Goal: Task Accomplishment & Management: Complete application form

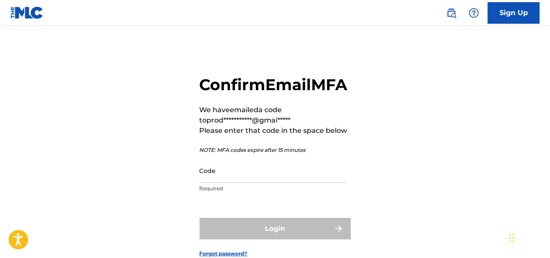
click at [236, 183] on input "Code" at bounding box center [273, 171] width 146 height 25
paste input "821323"
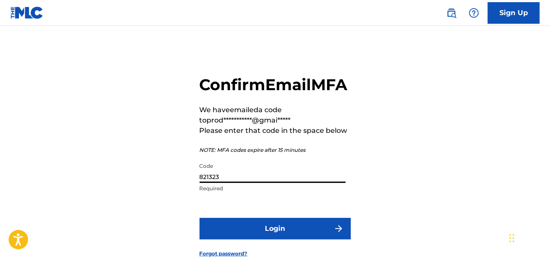
type input "821323"
click at [298, 239] on button "Login" at bounding box center [275, 229] width 151 height 22
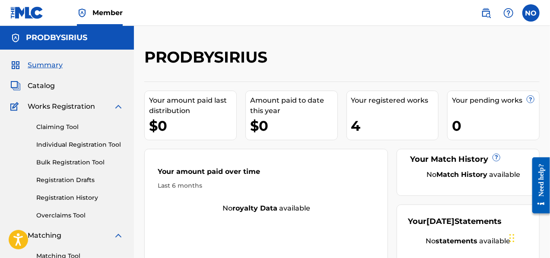
click at [78, 148] on link "Individual Registration Tool" at bounding box center [79, 144] width 87 height 9
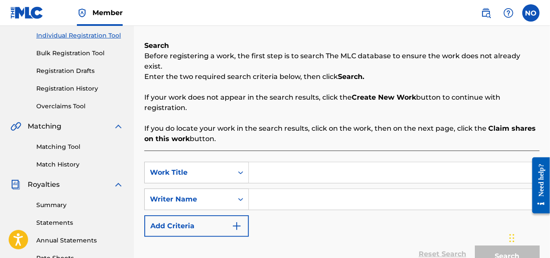
scroll to position [111, 0]
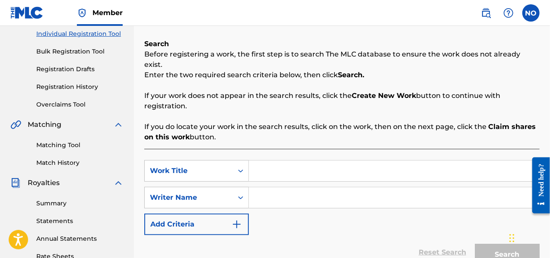
click at [367, 162] on input "Search Form" at bounding box center [394, 171] width 290 height 21
type input "its not here"
click at [345, 189] on input "Search Form" at bounding box center [394, 198] width 290 height 21
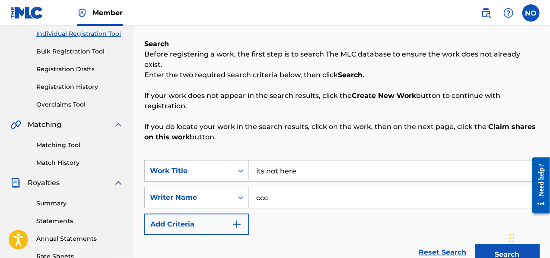
type input "ccc"
click at [478, 244] on button "Search" at bounding box center [507, 255] width 65 height 22
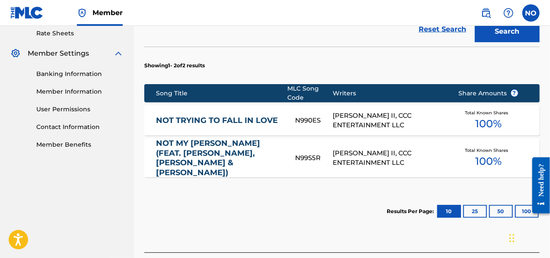
scroll to position [388, 0]
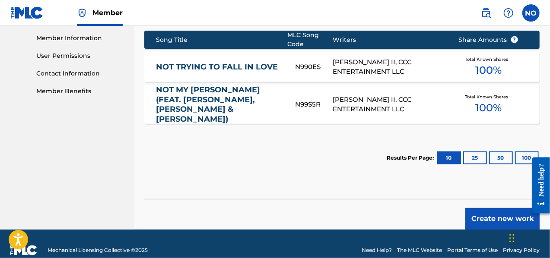
click at [500, 208] on button "Create new work" at bounding box center [503, 219] width 74 height 22
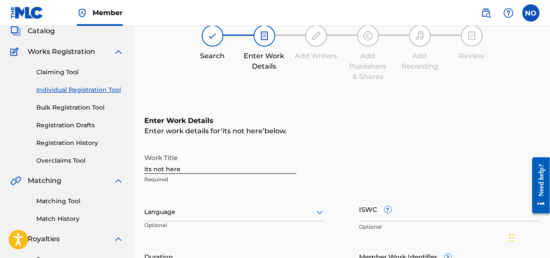
scroll to position [50, 0]
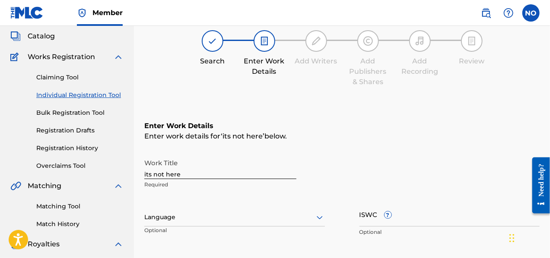
click at [227, 175] on input "its not here" at bounding box center [220, 167] width 152 height 25
type input "i"
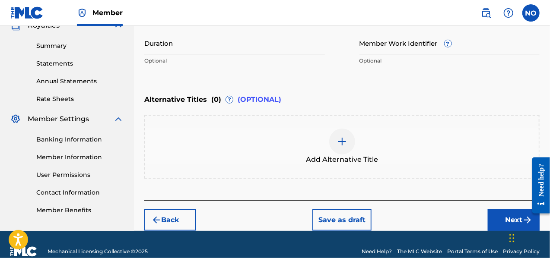
scroll to position [283, 0]
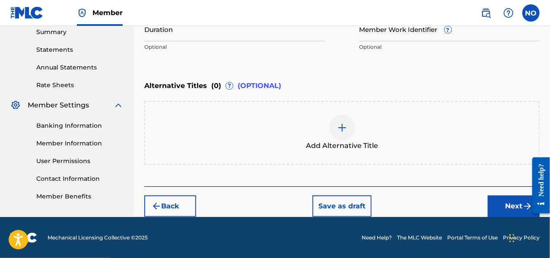
type input "Mr. Sell a Bow"
click at [514, 200] on button "Next" at bounding box center [514, 207] width 52 height 22
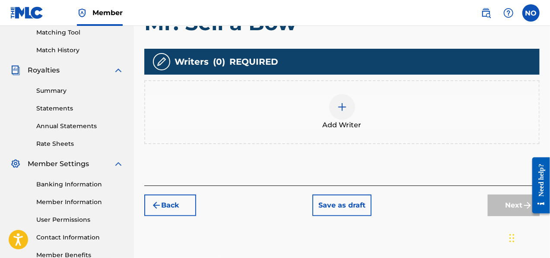
scroll to position [278, 0]
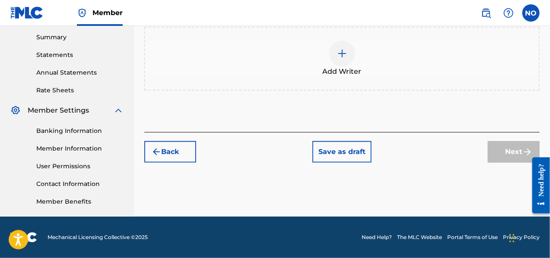
click at [161, 153] on img "submit" at bounding box center [156, 152] width 10 height 10
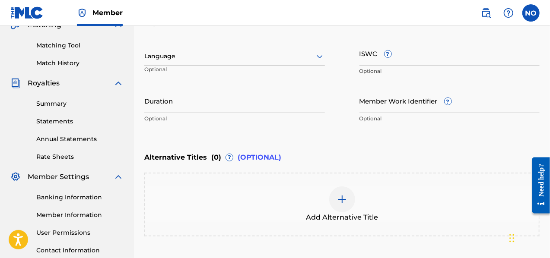
scroll to position [166, 0]
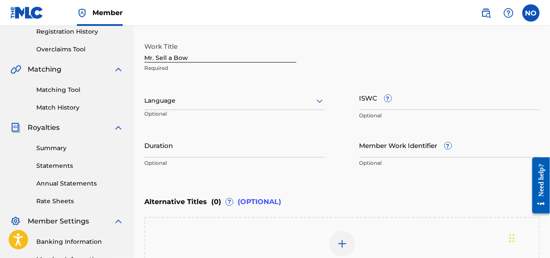
click at [198, 150] on input "Duration" at bounding box center [234, 145] width 181 height 25
click at [145, 153] on input "2:12" at bounding box center [234, 145] width 181 height 25
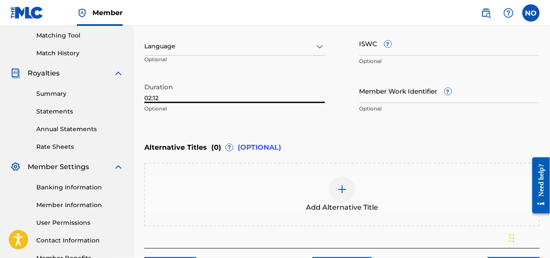
scroll to position [283, 0]
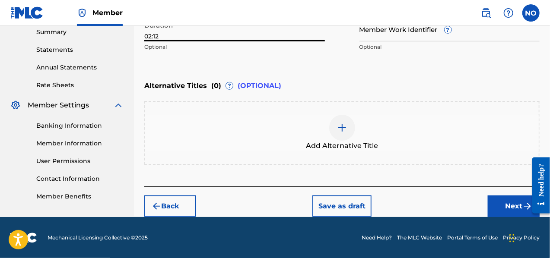
type input "02:12"
click at [504, 198] on button "Next" at bounding box center [514, 207] width 52 height 22
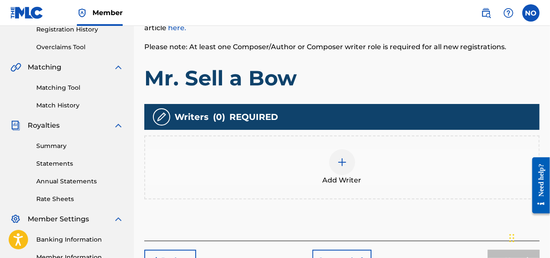
scroll to position [219, 0]
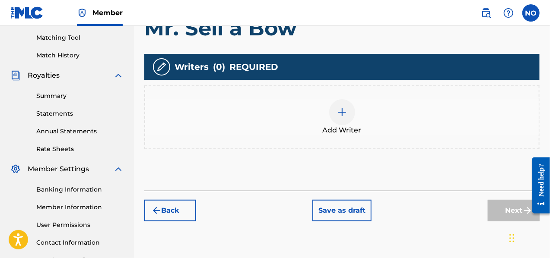
click at [343, 127] on span "Add Writer" at bounding box center [342, 130] width 39 height 10
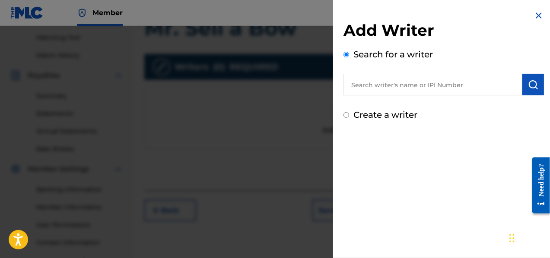
click at [369, 87] on input "text" at bounding box center [433, 85] width 179 height 22
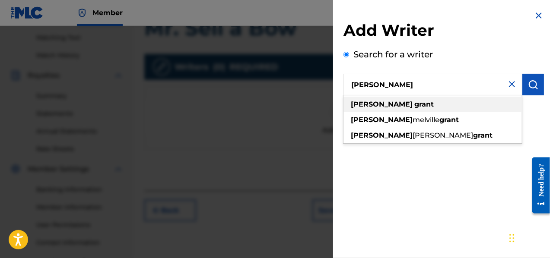
type input "[PERSON_NAME]"
click at [455, 106] on div "[PERSON_NAME]" at bounding box center [433, 105] width 179 height 16
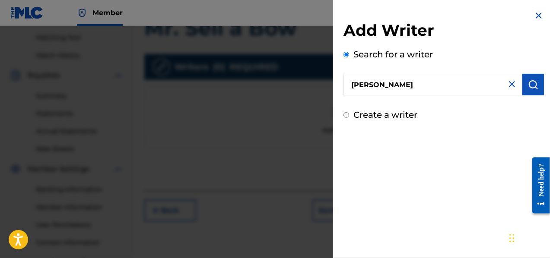
click at [528, 89] on img "submit" at bounding box center [533, 85] width 10 height 10
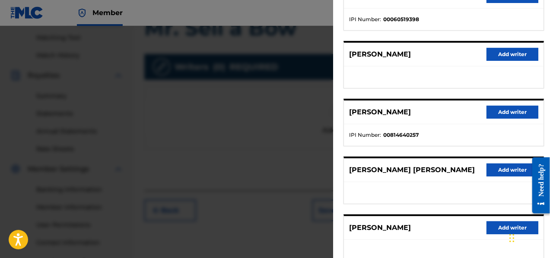
scroll to position [133, 0]
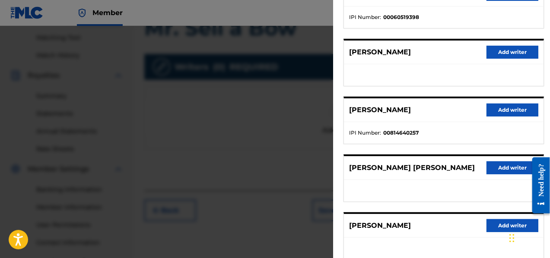
click at [497, 104] on button "Add writer" at bounding box center [513, 110] width 52 height 13
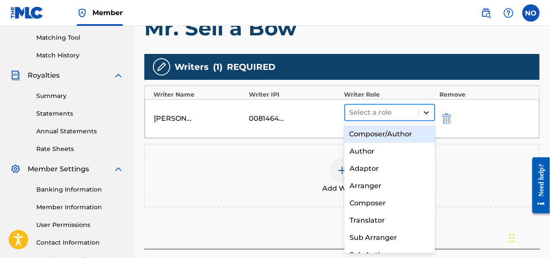
click at [425, 111] on icon at bounding box center [426, 112] width 9 height 9
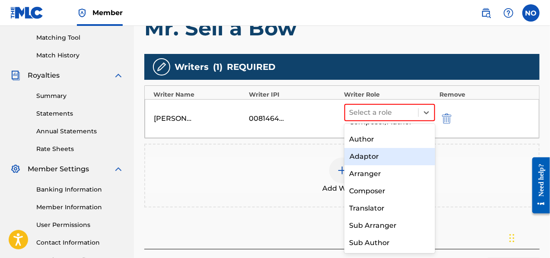
scroll to position [0, 0]
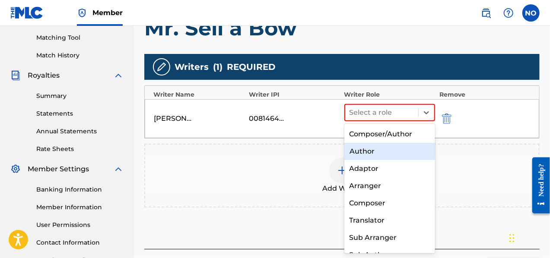
click at [378, 148] on div "Author" at bounding box center [390, 151] width 91 height 17
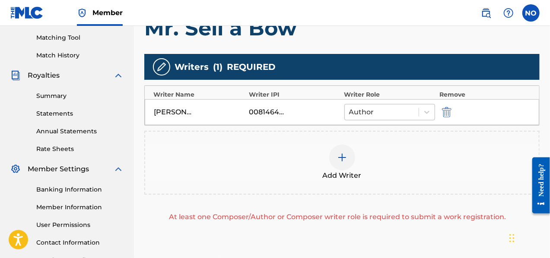
click at [396, 112] on div at bounding box center [381, 112] width 65 height 12
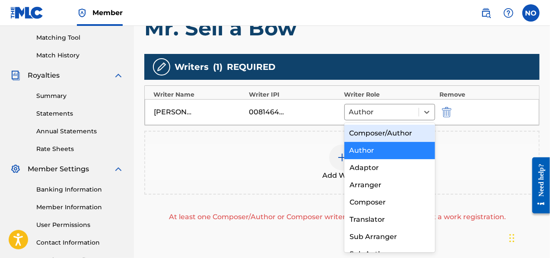
click at [391, 132] on div "Composer/Author" at bounding box center [390, 133] width 91 height 17
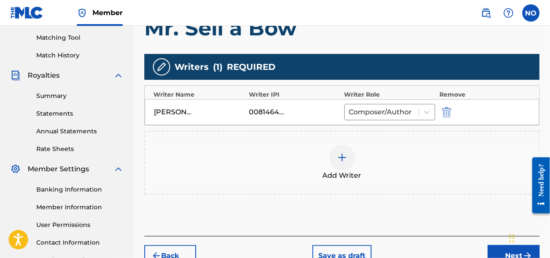
click at [339, 162] on div at bounding box center [342, 158] width 26 height 26
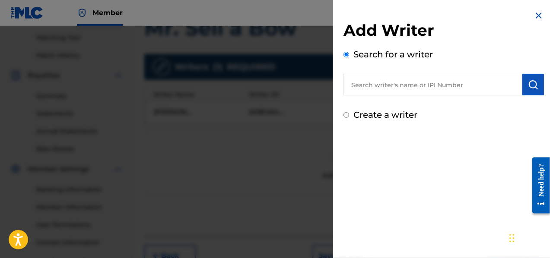
click at [393, 88] on input "text" at bounding box center [433, 85] width 179 height 22
type input "noble [PERSON_NAME]"
click at [531, 86] on img "submit" at bounding box center [533, 85] width 10 height 10
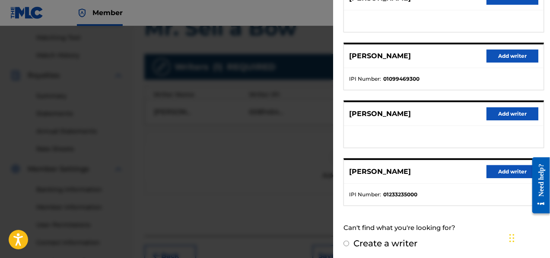
scroll to position [188, 0]
click at [494, 170] on button "Add writer" at bounding box center [513, 171] width 52 height 13
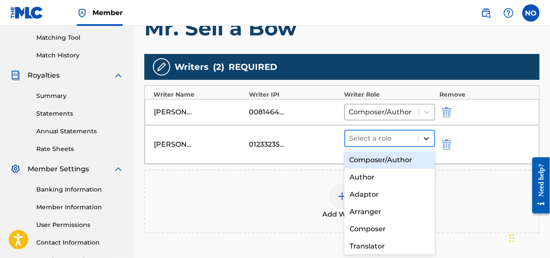
click at [424, 136] on icon at bounding box center [426, 138] width 9 height 9
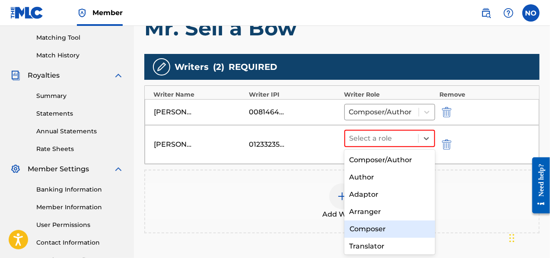
click at [383, 228] on div "Composer" at bounding box center [390, 229] width 91 height 17
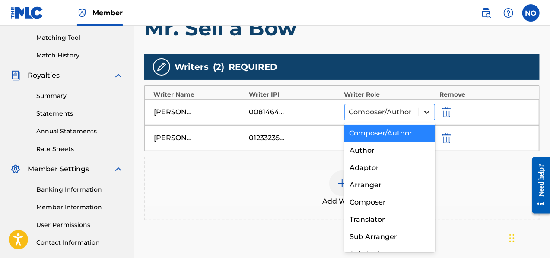
click at [422, 110] on div at bounding box center [427, 113] width 16 height 16
click at [391, 159] on div "Author" at bounding box center [390, 150] width 91 height 17
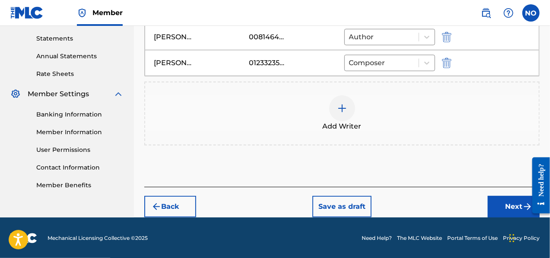
scroll to position [293, 0]
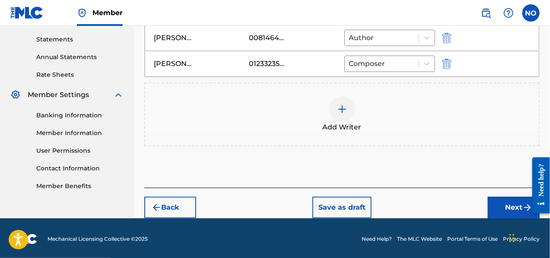
click at [509, 213] on button "Next" at bounding box center [514, 208] width 52 height 22
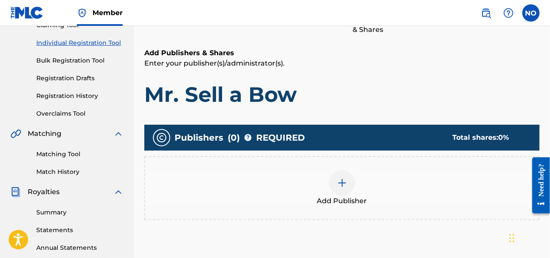
scroll to position [107, 0]
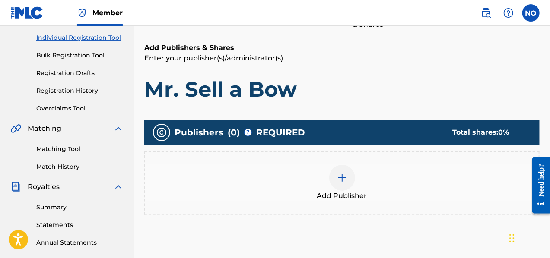
click at [338, 179] on img at bounding box center [342, 178] width 10 height 10
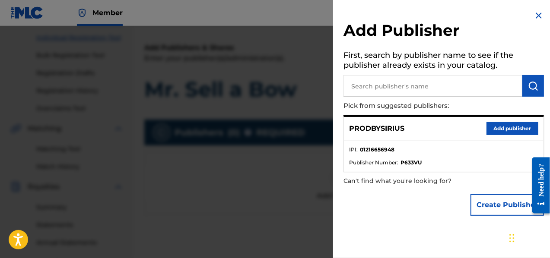
click at [380, 84] on input "text" at bounding box center [433, 86] width 179 height 22
click at [495, 128] on button "Add publisher" at bounding box center [513, 128] width 52 height 13
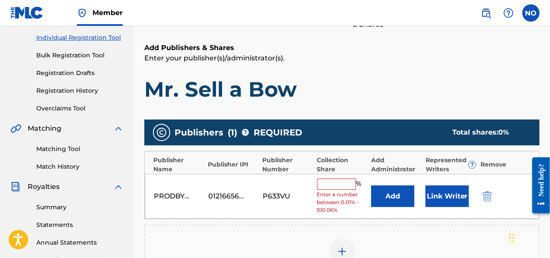
click at [341, 184] on input "text" at bounding box center [336, 184] width 39 height 11
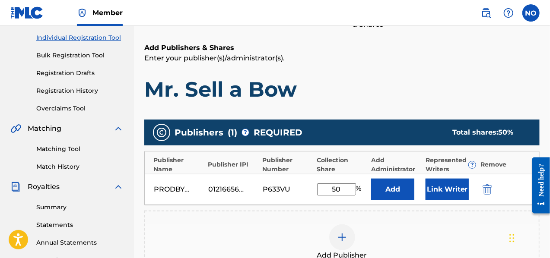
type input "50"
click at [440, 188] on button "Link Writer" at bounding box center [447, 190] width 43 height 22
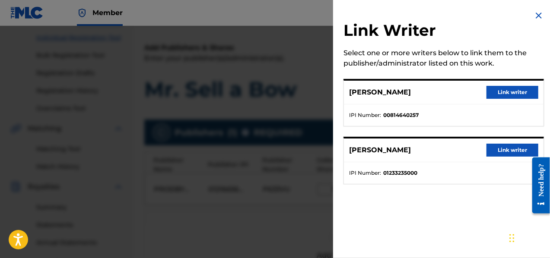
click at [513, 149] on button "Link writer" at bounding box center [513, 150] width 52 height 13
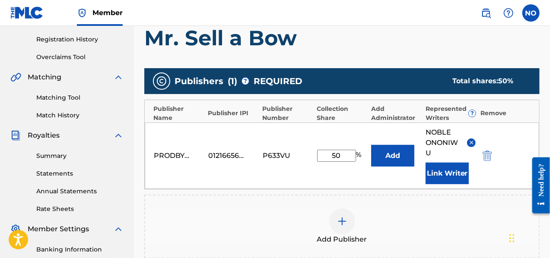
scroll to position [160, 0]
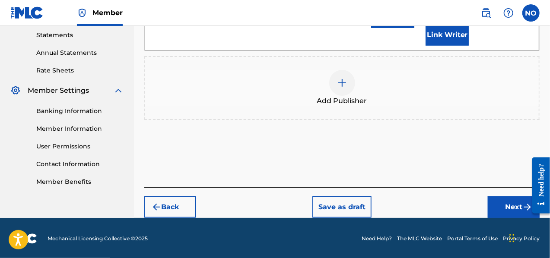
click at [504, 207] on button "Next" at bounding box center [514, 208] width 52 height 22
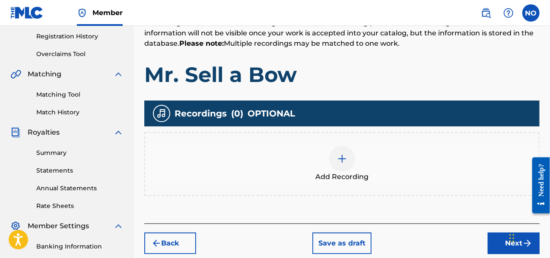
scroll to position [201, 0]
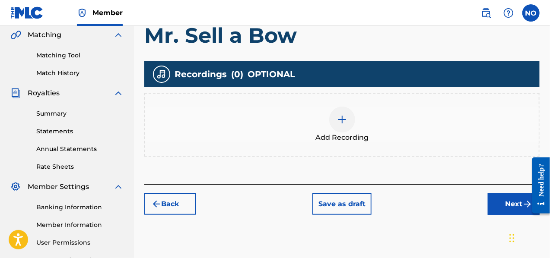
click at [341, 112] on div at bounding box center [342, 120] width 26 height 26
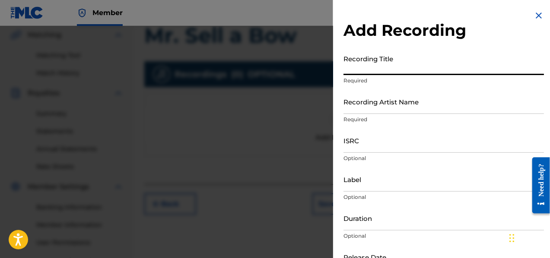
click at [398, 75] on input "Recording Title" at bounding box center [444, 63] width 201 height 25
type input "Mr. Sell a Bow"
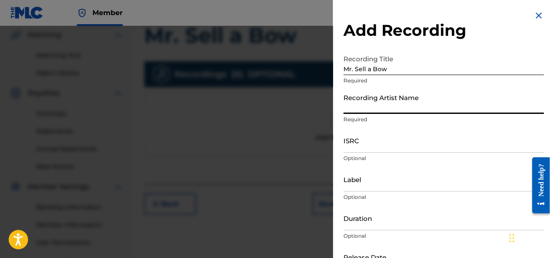
click at [393, 101] on input "Recording Artist Name" at bounding box center [444, 101] width 201 height 25
type input "[PERSON_NAME]"
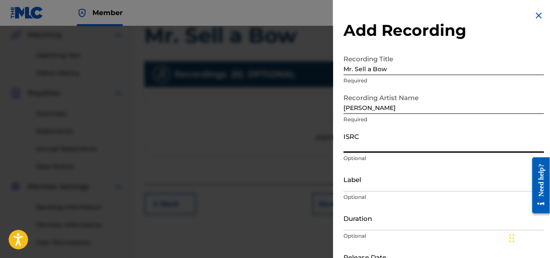
click at [385, 145] on input "ISRC" at bounding box center [444, 140] width 201 height 25
paste input "QZNMW2512327"
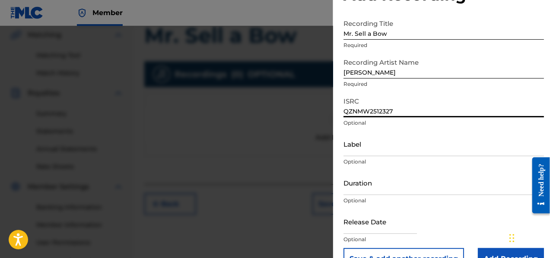
scroll to position [38, 0]
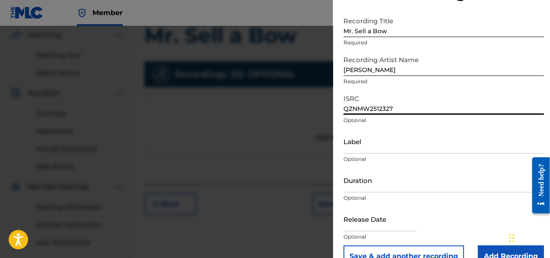
type input "QZNMW2512327"
click at [383, 185] on input "Duration" at bounding box center [444, 180] width 201 height 25
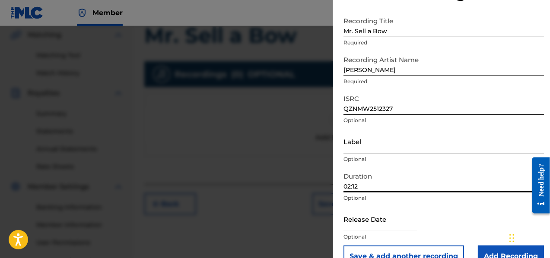
scroll to position [57, 0]
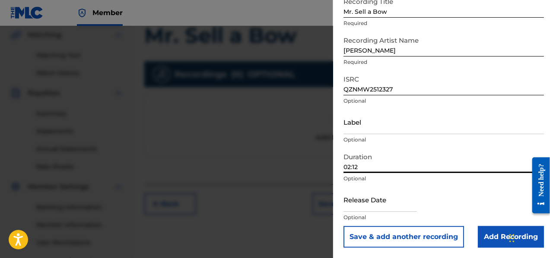
type input "02:12"
click at [371, 201] on input "text" at bounding box center [380, 200] width 73 height 25
select select "7"
select select "2025"
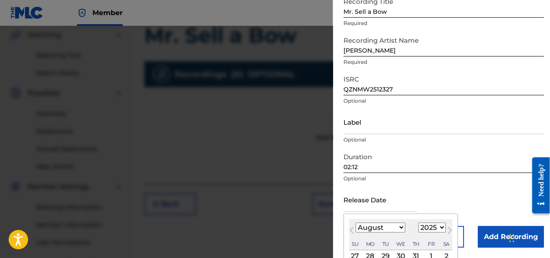
scroll to position [95, 0]
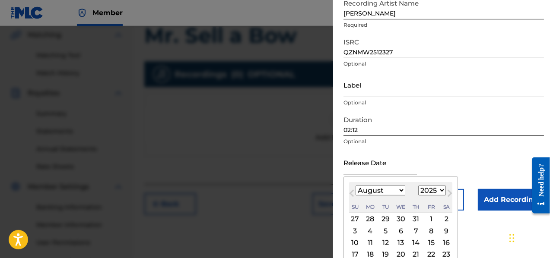
click at [386, 223] on div "29" at bounding box center [385, 219] width 10 height 10
type input "[DATE]"
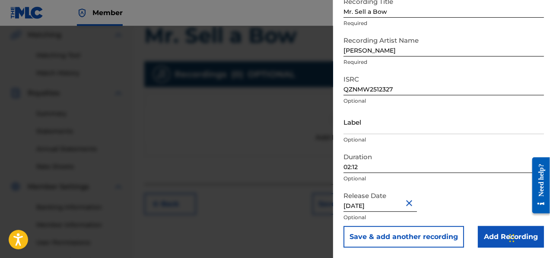
click at [398, 204] on input "[DATE]" at bounding box center [380, 200] width 73 height 25
select select "6"
select select "2025"
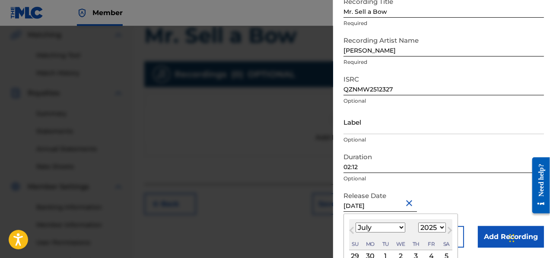
click at [401, 232] on select "January February March April May June July August September October November De…" at bounding box center [381, 228] width 50 height 10
select select "7"
click at [356, 223] on select "January February March April May June July August September October November De…" at bounding box center [381, 228] width 50 height 10
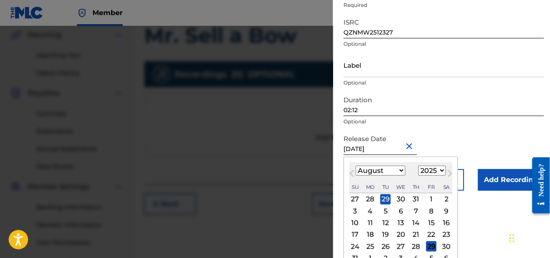
scroll to position [137, 0]
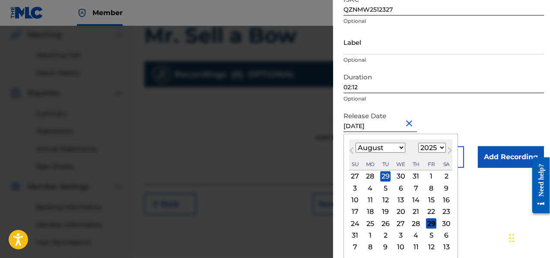
click at [432, 226] on div "29" at bounding box center [431, 224] width 10 height 10
type input "[DATE]"
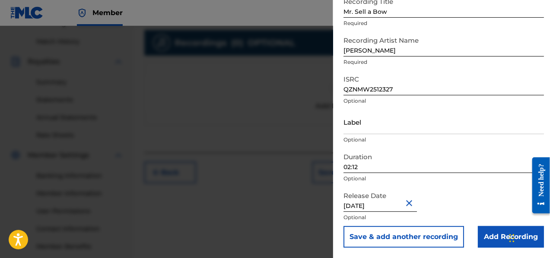
scroll to position [242, 0]
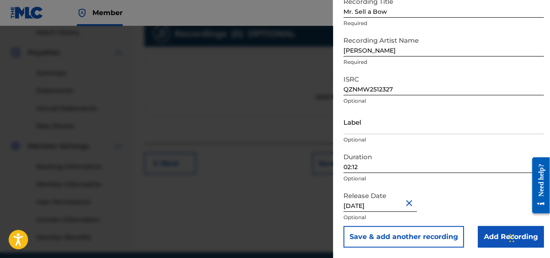
click at [489, 238] on input "Add Recording" at bounding box center [511, 238] width 66 height 22
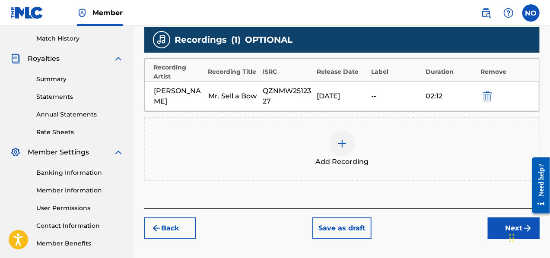
scroll to position [223, 0]
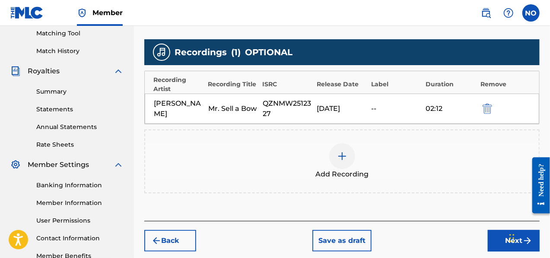
click at [498, 242] on button "Next" at bounding box center [514, 241] width 52 height 22
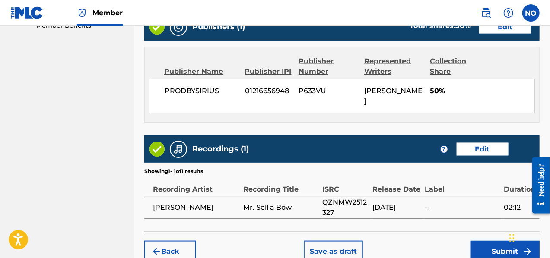
scroll to position [498, 0]
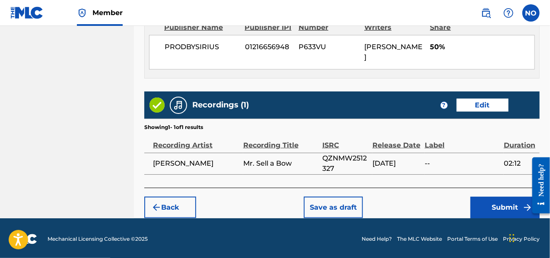
click at [508, 208] on button "Submit" at bounding box center [505, 208] width 69 height 22
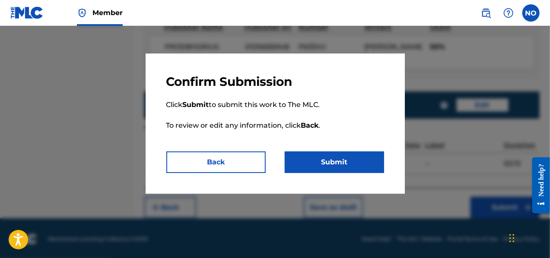
click at [323, 172] on button "Submit" at bounding box center [334, 163] width 99 height 22
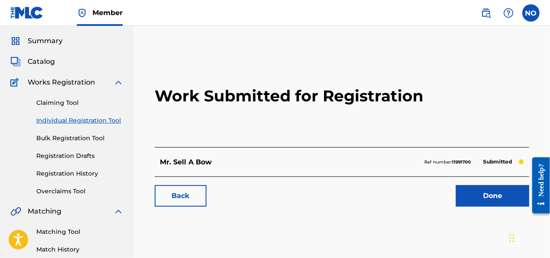
scroll to position [25, 0]
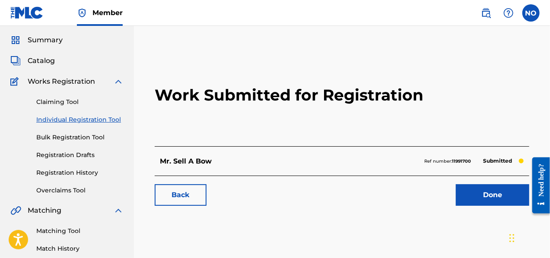
click at [68, 232] on link "Matching Tool" at bounding box center [79, 231] width 87 height 9
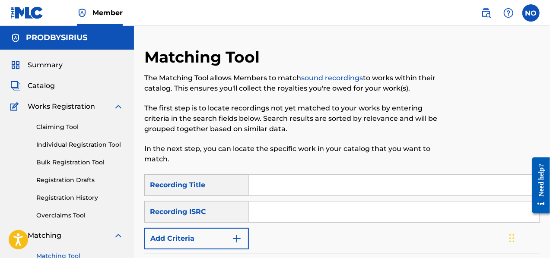
click at [265, 190] on input "Search Form" at bounding box center [394, 185] width 290 height 21
type input "do it again"
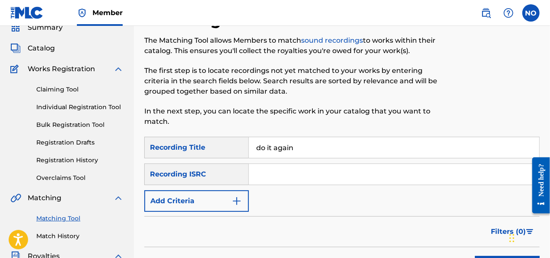
click at [246, 204] on button "Add Criteria" at bounding box center [196, 202] width 105 height 22
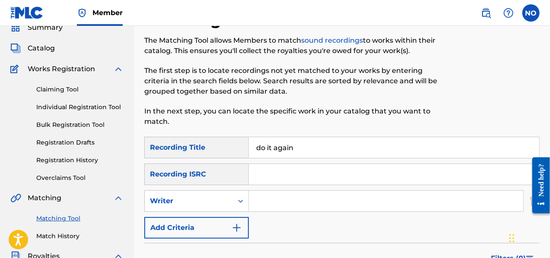
scroll to position [63, 0]
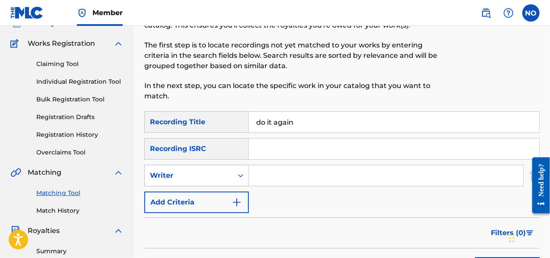
click at [240, 176] on icon "Search Form" at bounding box center [240, 176] width 9 height 9
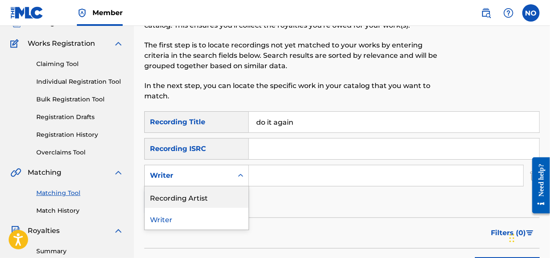
click at [209, 196] on div "Recording Artist" at bounding box center [197, 198] width 104 height 22
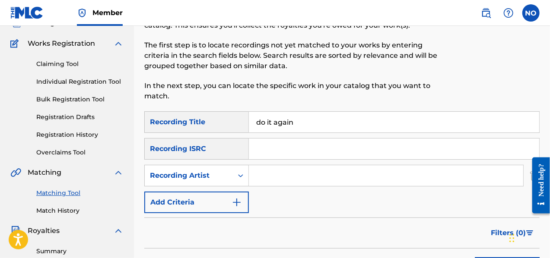
click at [279, 171] on input "Search Form" at bounding box center [386, 176] width 274 height 21
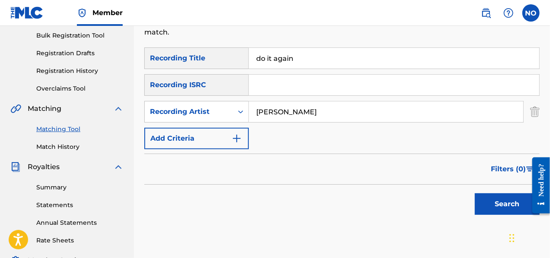
scroll to position [129, 0]
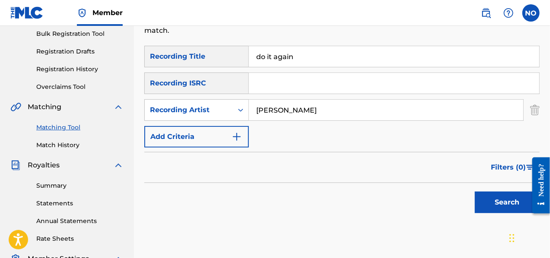
type input "[PERSON_NAME]"
click at [501, 207] on button "Search" at bounding box center [507, 203] width 65 height 22
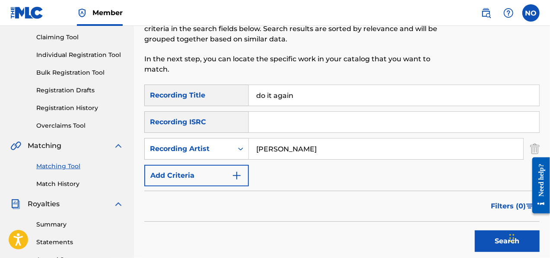
scroll to position [90, 0]
click at [316, 99] on input "do it again" at bounding box center [394, 95] width 290 height 21
type input "d"
type input "Calculated"
click at [291, 143] on input "[PERSON_NAME]" at bounding box center [386, 149] width 274 height 21
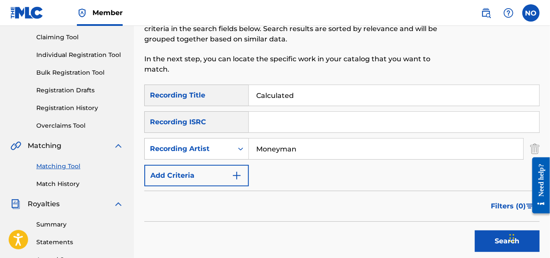
type input "Moneyman"
click at [475, 231] on button "Search" at bounding box center [507, 242] width 65 height 22
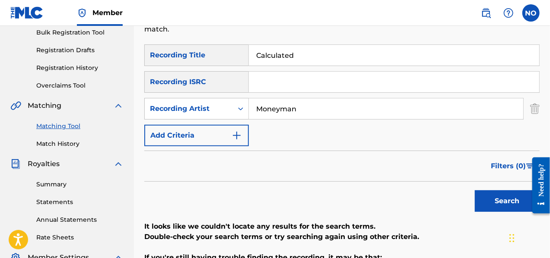
scroll to position [93, 0]
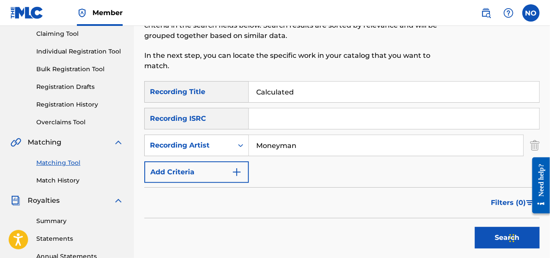
click at [74, 101] on link "Registration History" at bounding box center [79, 104] width 87 height 9
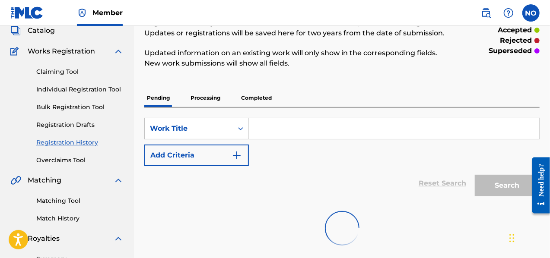
scroll to position [83, 0]
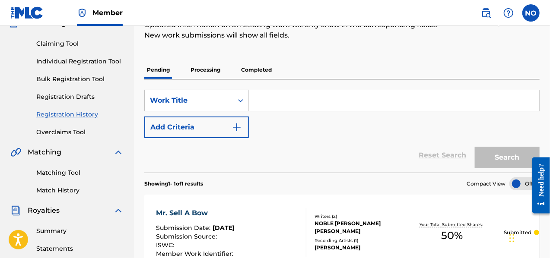
click at [213, 74] on p "Processing" at bounding box center [205, 70] width 35 height 18
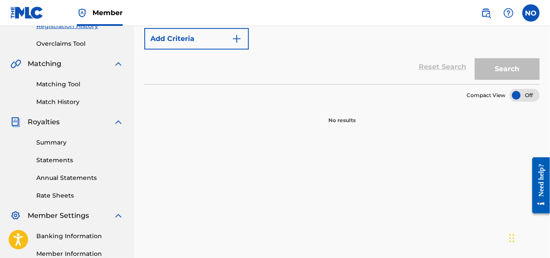
scroll to position [109, 0]
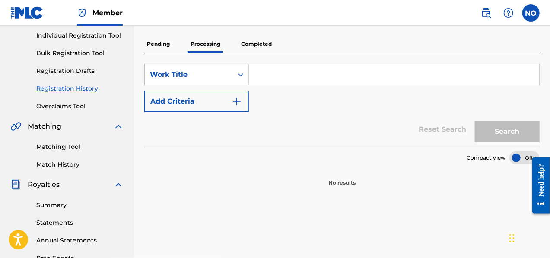
click at [163, 44] on p "Pending" at bounding box center [158, 44] width 28 height 18
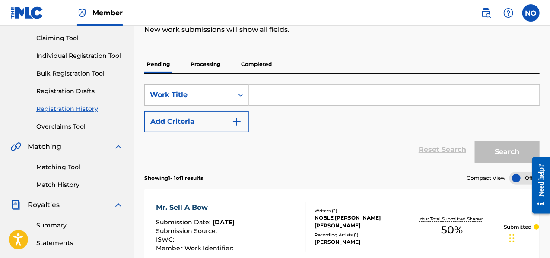
scroll to position [86, 0]
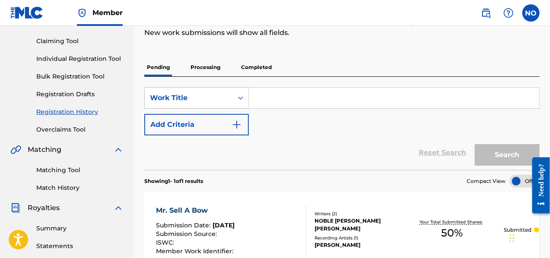
click at [260, 71] on p "Completed" at bounding box center [257, 67] width 36 height 18
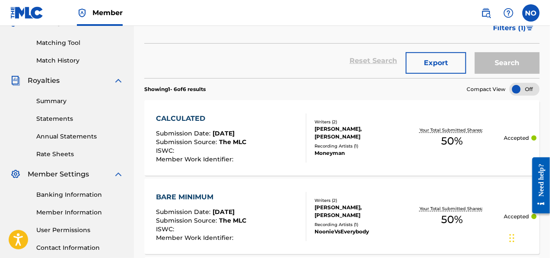
scroll to position [191, 0]
